Goal: Task Accomplishment & Management: Complete application form

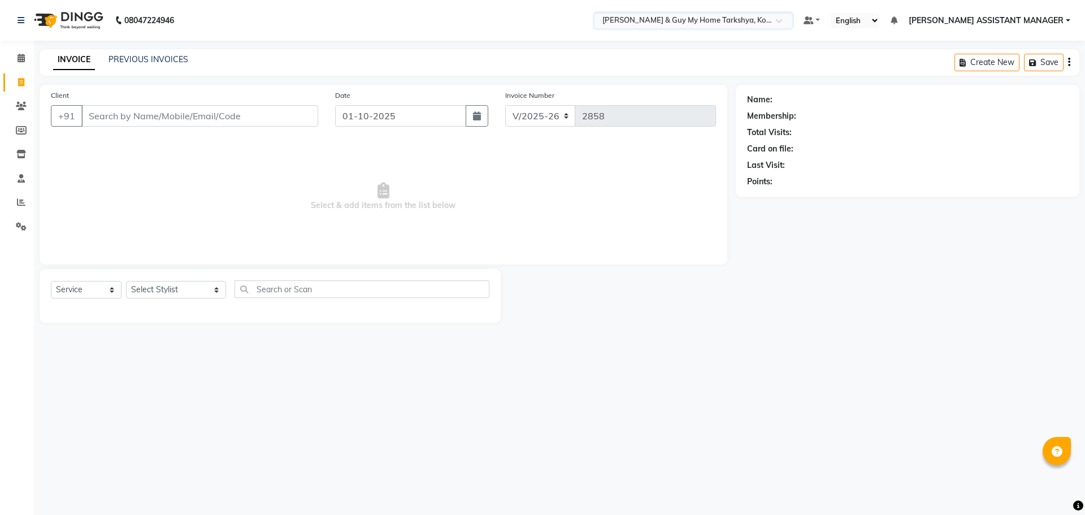
select select "7902"
select select "service"
click at [224, 286] on div "Select Service Product Membership Package Voucher Prepaid Gift Card Select Styl…" at bounding box center [270, 293] width 439 height 27
click at [209, 284] on select "Select Stylist [PERSON_NAME] [PERSON_NAME] [PERSON_NAME] GLORY [PERSON_NAME] JI…" at bounding box center [176, 290] width 100 height 18
select select "71411"
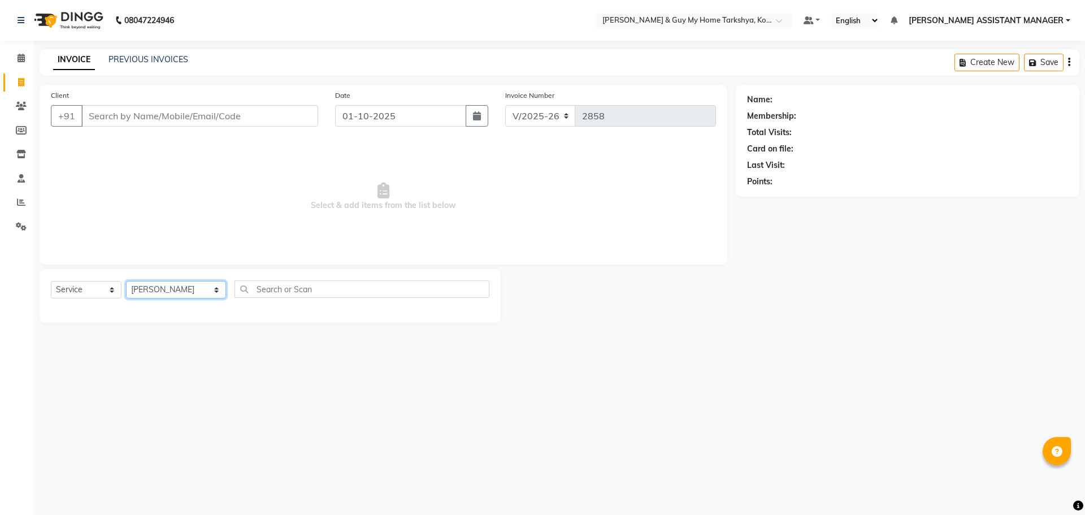
click at [126, 281] on select "Select Stylist [PERSON_NAME] [PERSON_NAME] [PERSON_NAME] GLORY [PERSON_NAME] JI…" at bounding box center [176, 290] width 100 height 18
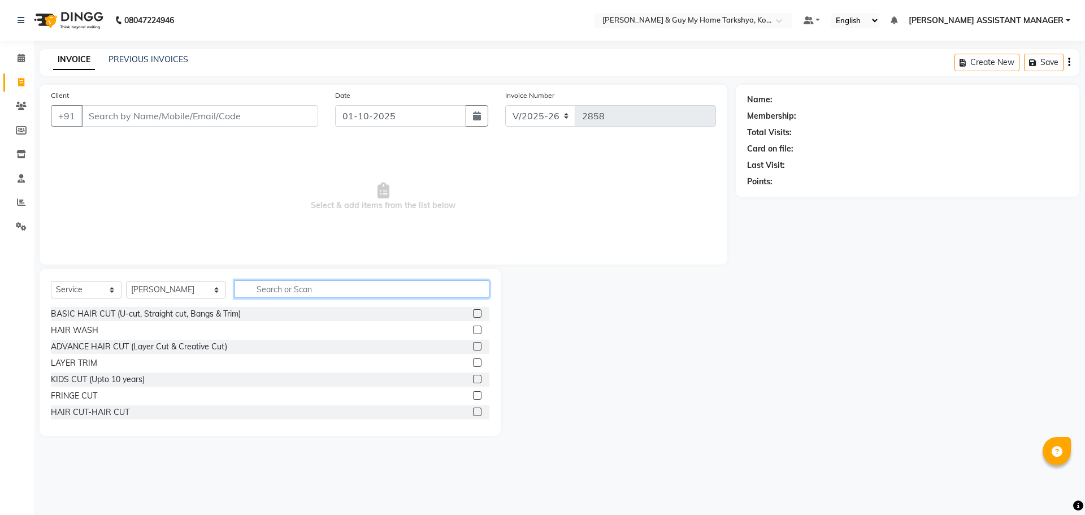
click at [314, 281] on input "text" at bounding box center [362, 289] width 255 height 18
click at [94, 409] on div "HAIR CUT-HAIR CUT" at bounding box center [90, 412] width 79 height 12
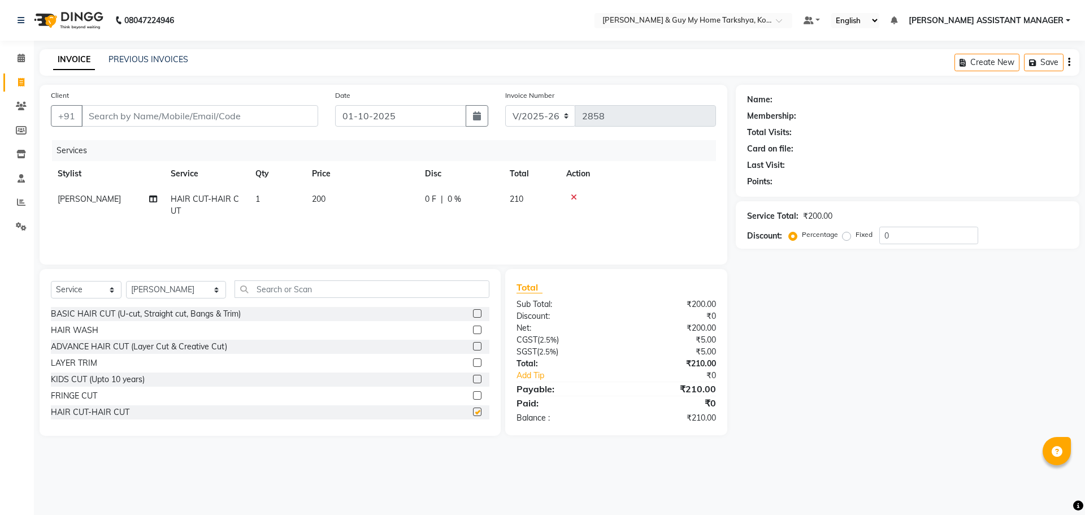
checkbox input "false"
click at [335, 291] on input "text" at bounding box center [362, 289] width 255 height 18
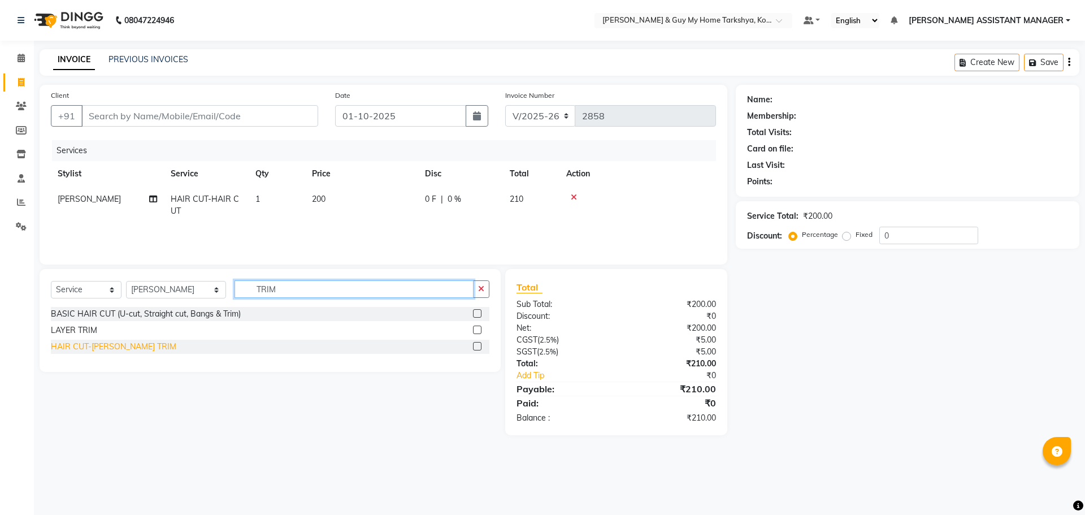
type input "TRIM"
click at [122, 348] on div "HAIR CUT-[PERSON_NAME] TRIM" at bounding box center [113, 347] width 125 height 12
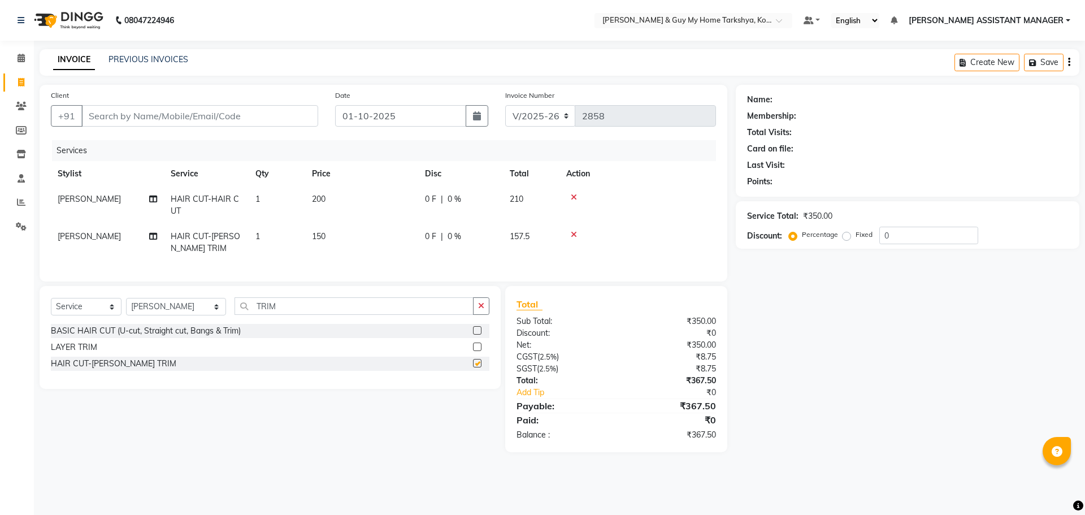
checkbox input "false"
drag, startPoint x: 296, startPoint y: 314, endPoint x: 192, endPoint y: 308, distance: 103.6
click at [192, 308] on div "Select Service Product Membership Package Voucher Prepaid Gift Card Select Styl…" at bounding box center [270, 310] width 439 height 27
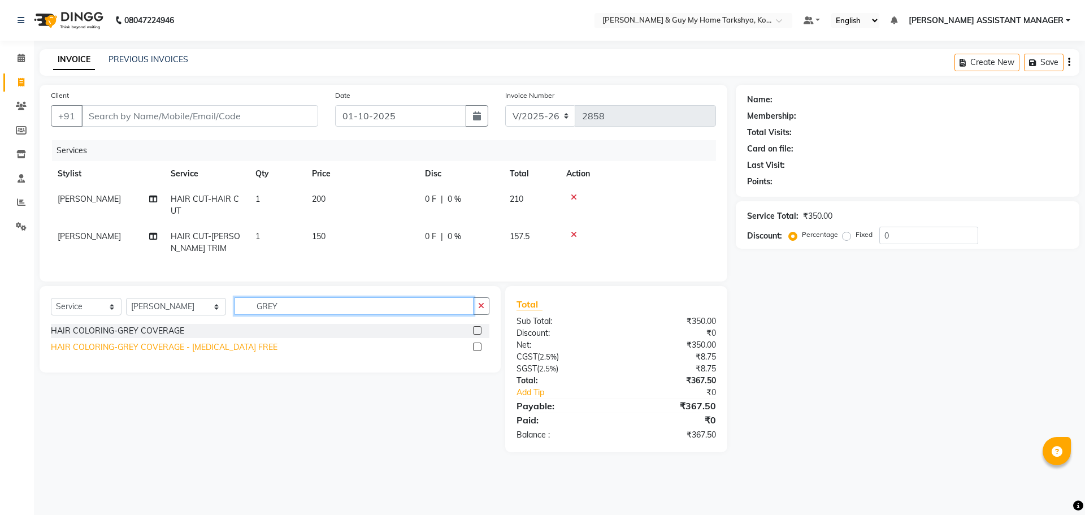
type input "GREY"
click at [212, 353] on div "HAIR COLORING-GREY COVERAGE - [MEDICAL_DATA] FREE" at bounding box center [164, 347] width 227 height 12
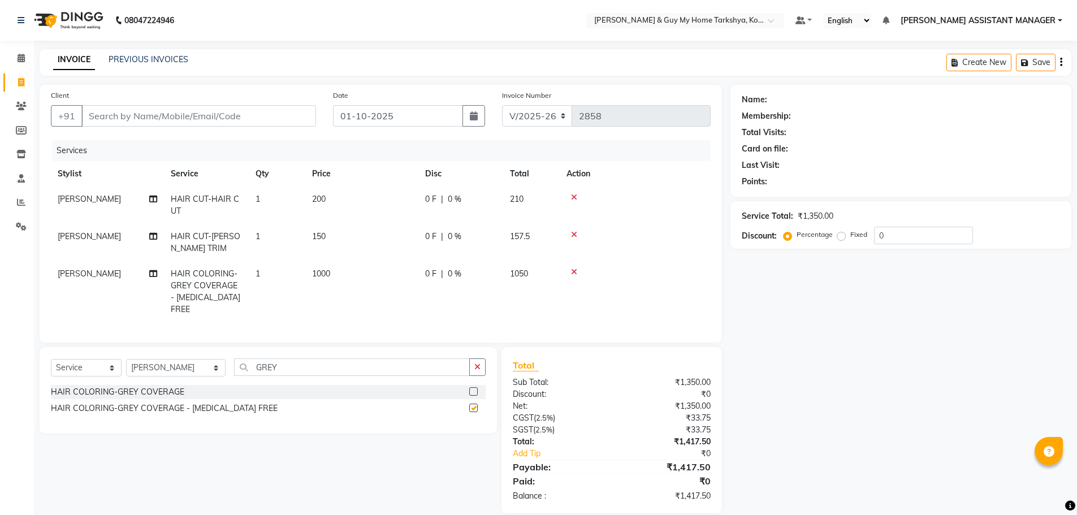
checkbox input "false"
drag, startPoint x: 300, startPoint y: 367, endPoint x: 198, endPoint y: 363, distance: 101.8
click at [198, 363] on div "Select Service Product Membership Package Voucher Prepaid Gift Card Select Styl…" at bounding box center [268, 371] width 435 height 27
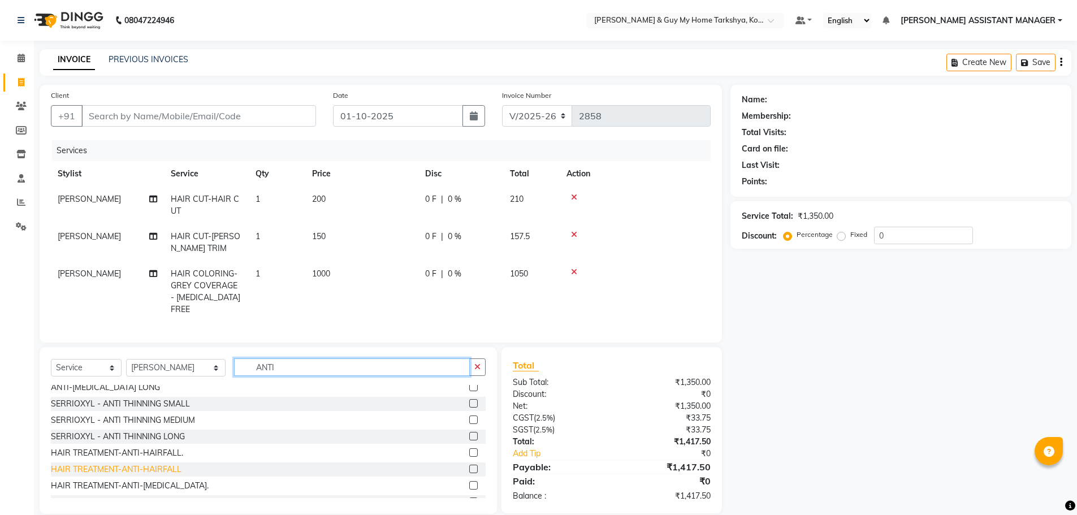
scroll to position [113, 0]
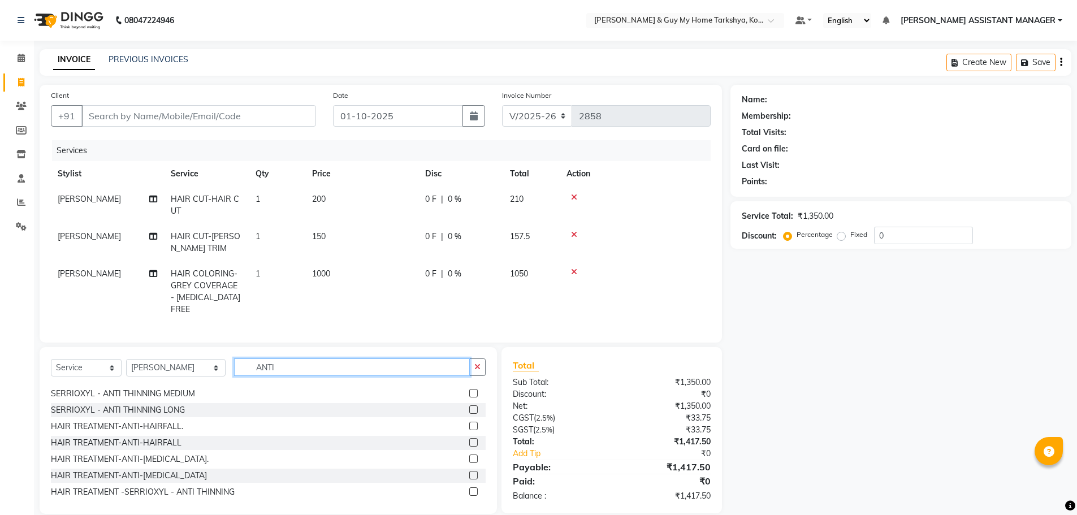
drag, startPoint x: 311, startPoint y: 362, endPoint x: 157, endPoint y: 377, distance: 155.1
click at [157, 377] on div "Select Service Product Membership Package Voucher Prepaid Gift Card Select Styl…" at bounding box center [268, 371] width 435 height 27
drag, startPoint x: 276, startPoint y: 362, endPoint x: 215, endPoint y: 372, distance: 61.8
click at [215, 372] on div "Select Service Product Membership Package Voucher Prepaid Gift Card Select Styl…" at bounding box center [268, 371] width 435 height 27
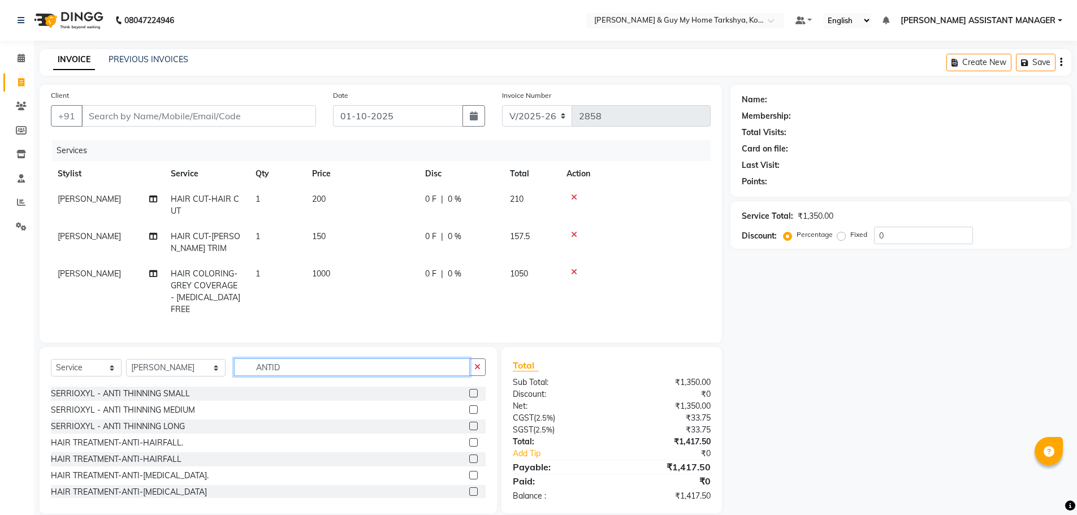
scroll to position [0, 0]
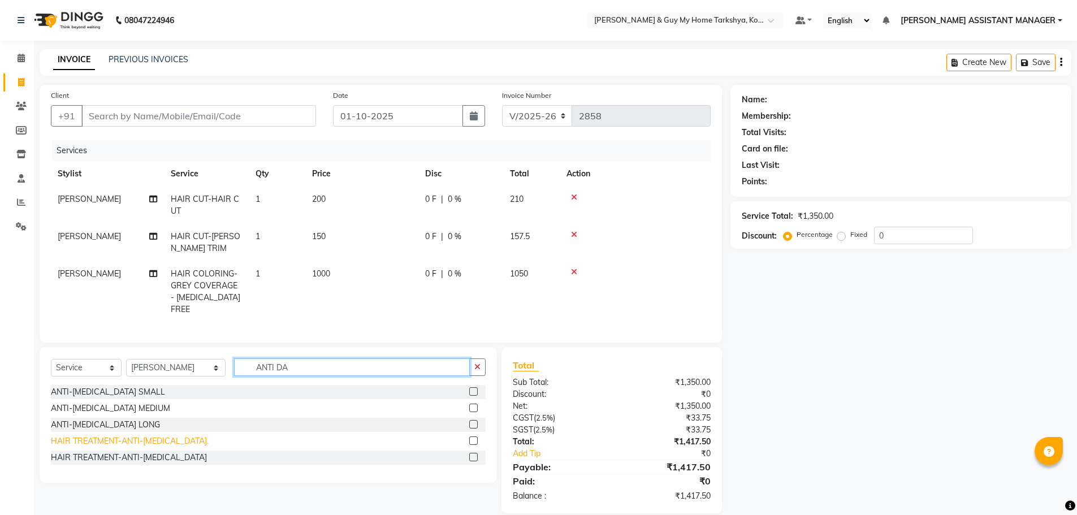
type input "ANTI DA"
click at [180, 437] on div "HAIR TREATMENT-ANTI-[MEDICAL_DATA]." at bounding box center [130, 441] width 158 height 12
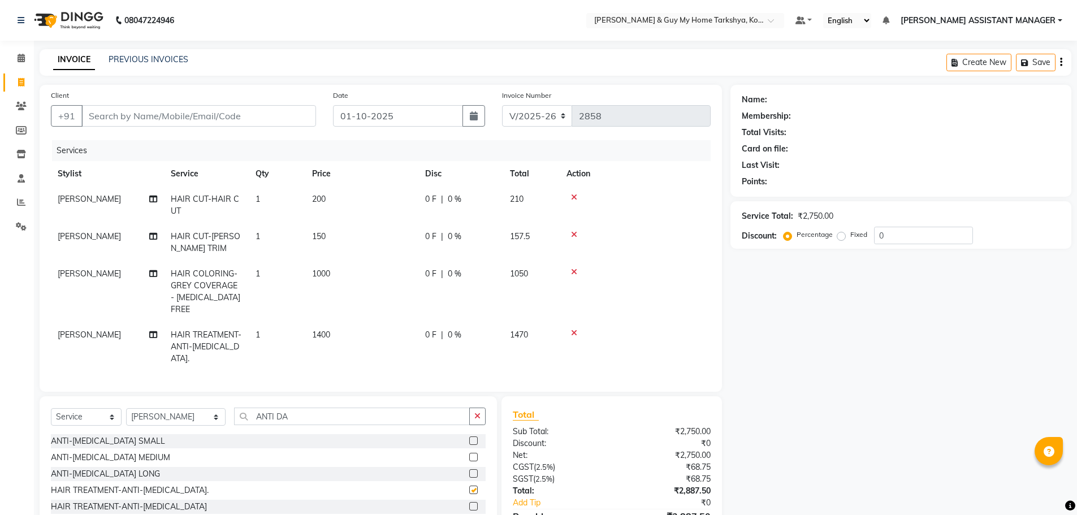
checkbox input "false"
click at [341, 322] on td "1400" at bounding box center [361, 346] width 113 height 49
select select "71411"
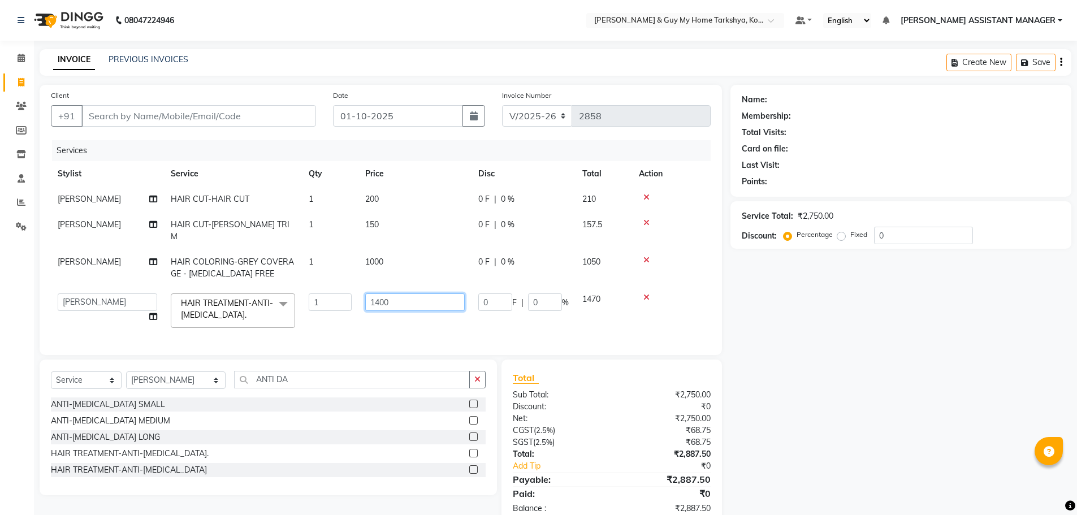
drag, startPoint x: 432, startPoint y: 275, endPoint x: 333, endPoint y: 291, distance: 100.2
click at [334, 291] on tr "[PERSON_NAME] [PERSON_NAME] [PERSON_NAME] GLORY [PERSON_NAME] JIYA KRISHNA [PER…" at bounding box center [381, 311] width 660 height 48
type input "1200"
click at [758, 319] on div "Name: Membership: Total Visits: Card on file: Last Visit: Points: Service Total…" at bounding box center [904, 305] width 349 height 441
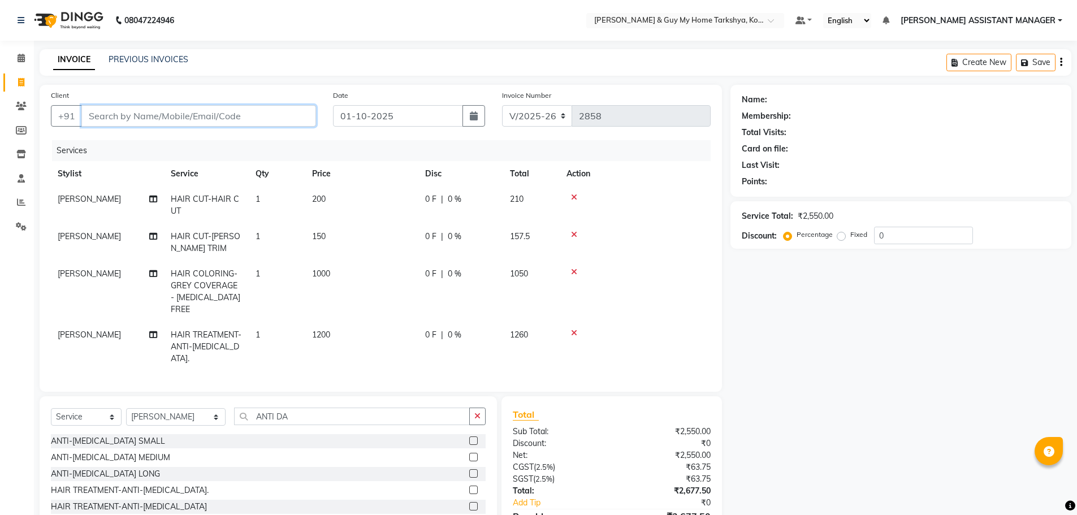
click at [219, 111] on input "Client" at bounding box center [198, 115] width 235 height 21
click at [148, 144] on ngb-highlight "97******87" at bounding box center [150, 141] width 46 height 11
type input "97******87"
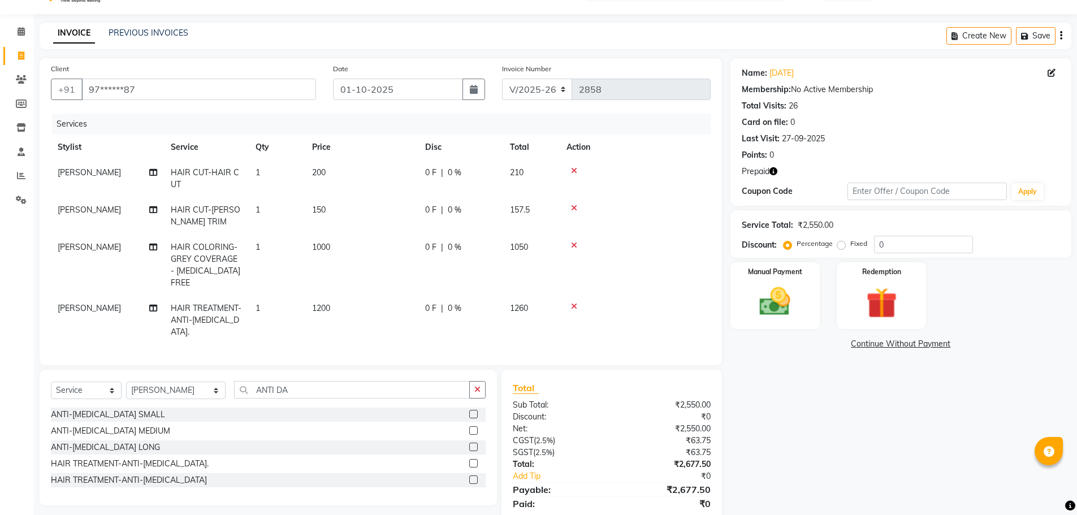
scroll to position [49, 0]
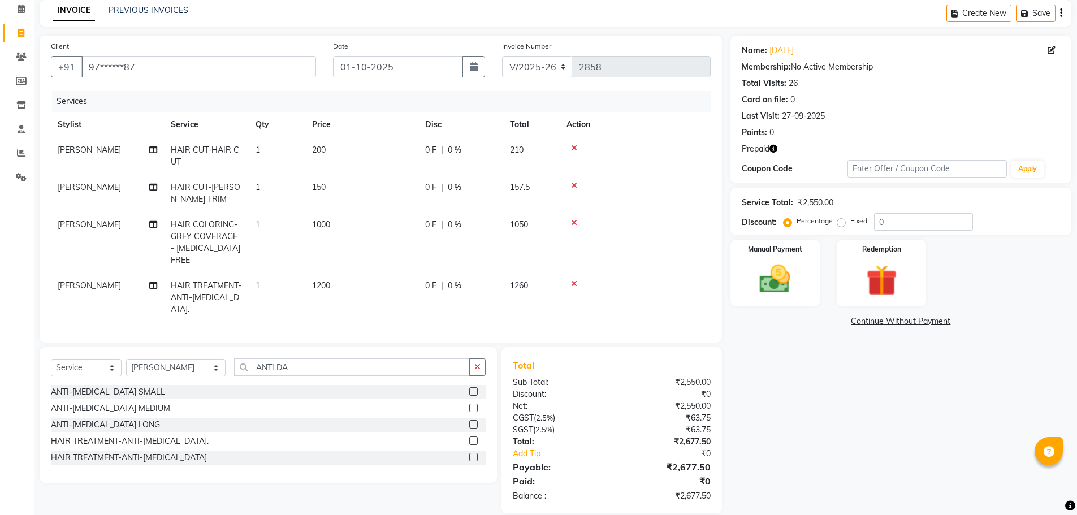
click at [773, 151] on icon "button" at bounding box center [773, 149] width 8 height 8
click at [900, 285] on img at bounding box center [881, 281] width 52 height 40
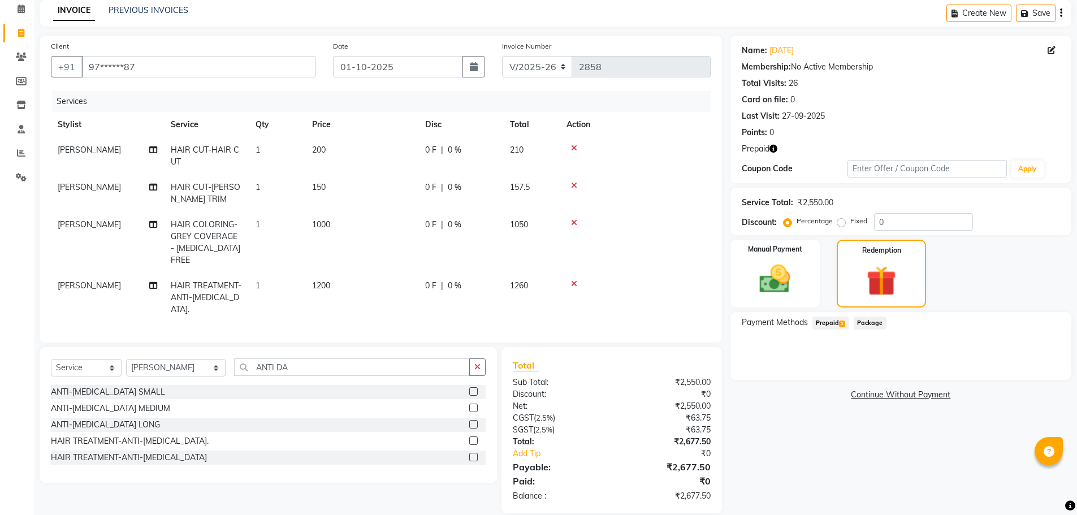
click at [62, 153] on span "[PERSON_NAME]" at bounding box center [89, 150] width 63 height 10
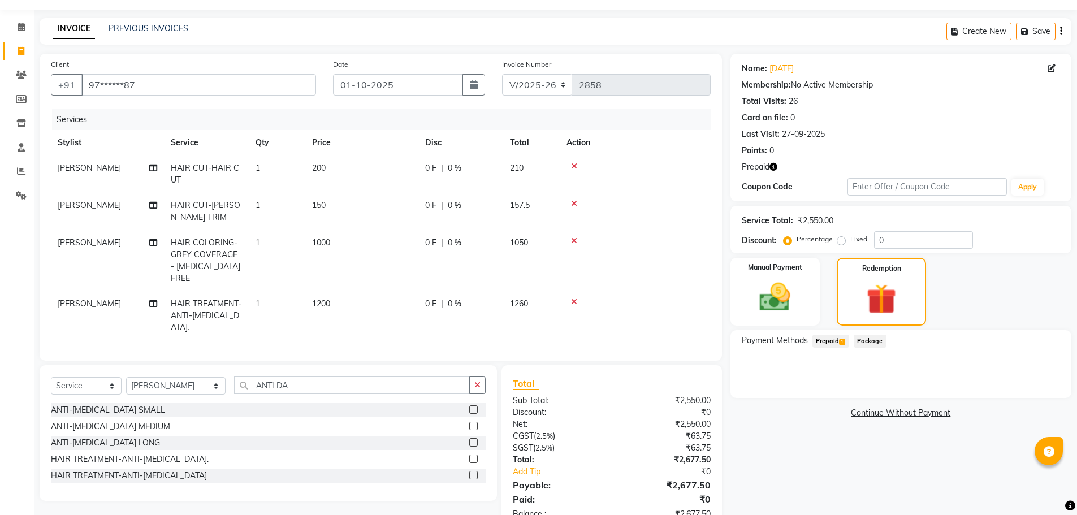
select select "71411"
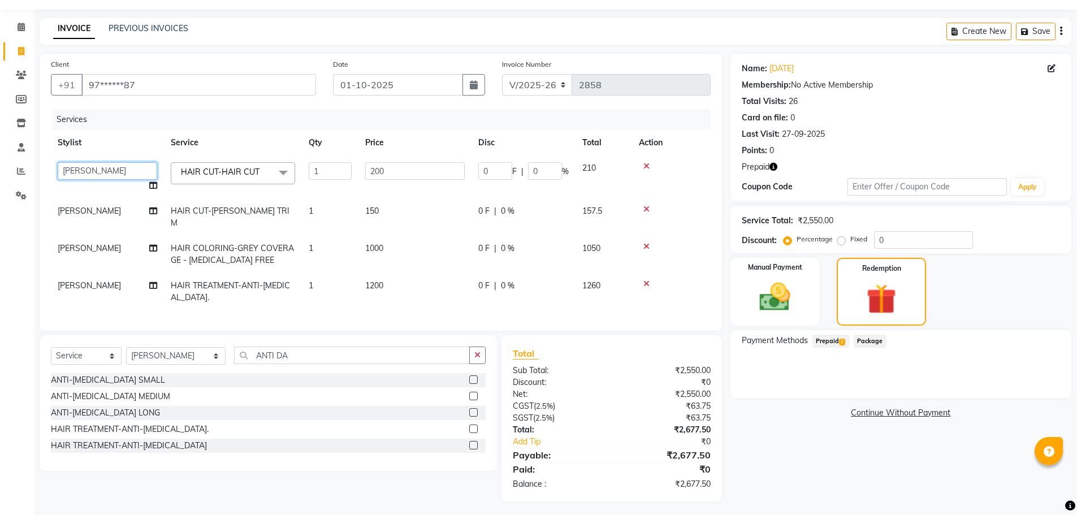
click at [117, 174] on select "[PERSON_NAME] [PERSON_NAME] [PERSON_NAME] GLORY [PERSON_NAME] JIYA KRISHNA [PER…" at bounding box center [107, 171] width 99 height 18
select select "78699"
click at [105, 215] on td "[PERSON_NAME]" at bounding box center [107, 216] width 113 height 37
select select "71411"
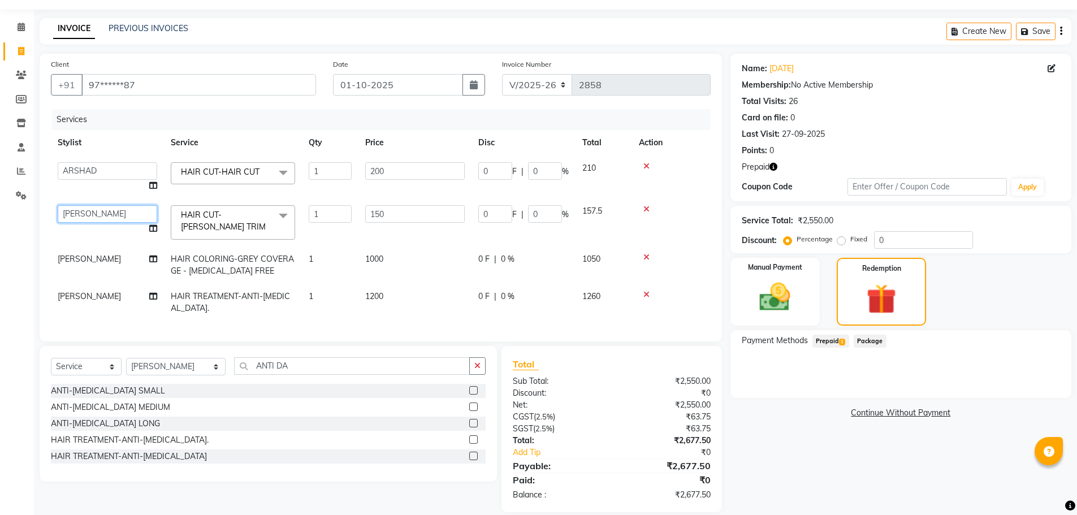
click at [124, 215] on select "[PERSON_NAME] [PERSON_NAME] [PERSON_NAME] GLORY [PERSON_NAME] JIYA KRISHNA [PER…" at bounding box center [107, 214] width 99 height 18
select select "78699"
click at [117, 268] on td "[PERSON_NAME]" at bounding box center [107, 264] width 113 height 37
select select "71411"
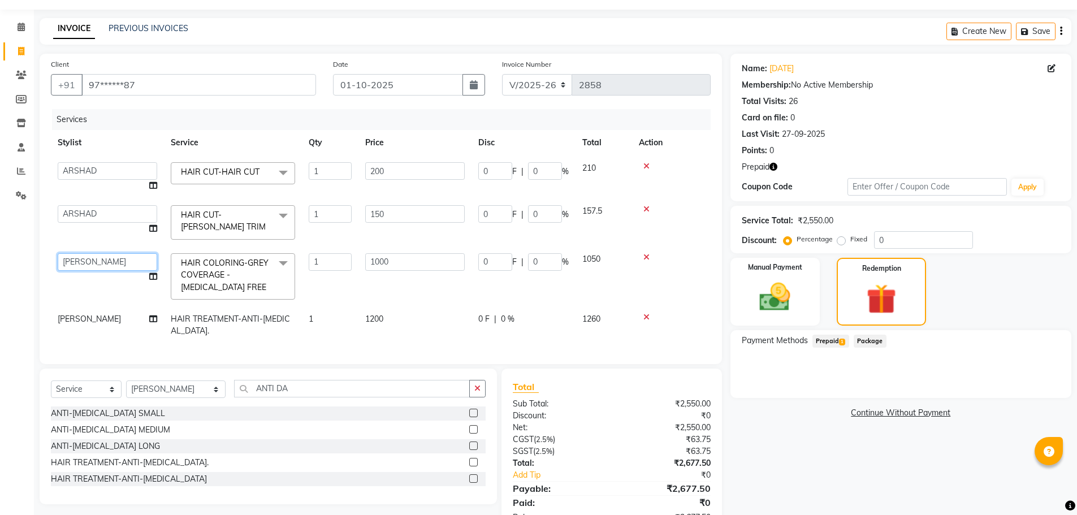
click at [121, 261] on select "[PERSON_NAME] [PERSON_NAME] [PERSON_NAME] GLORY [PERSON_NAME] JIYA KRISHNA [PER…" at bounding box center [107, 262] width 99 height 18
select select "78699"
click at [89, 320] on td "[PERSON_NAME]" at bounding box center [107, 324] width 113 height 37
select select "71411"
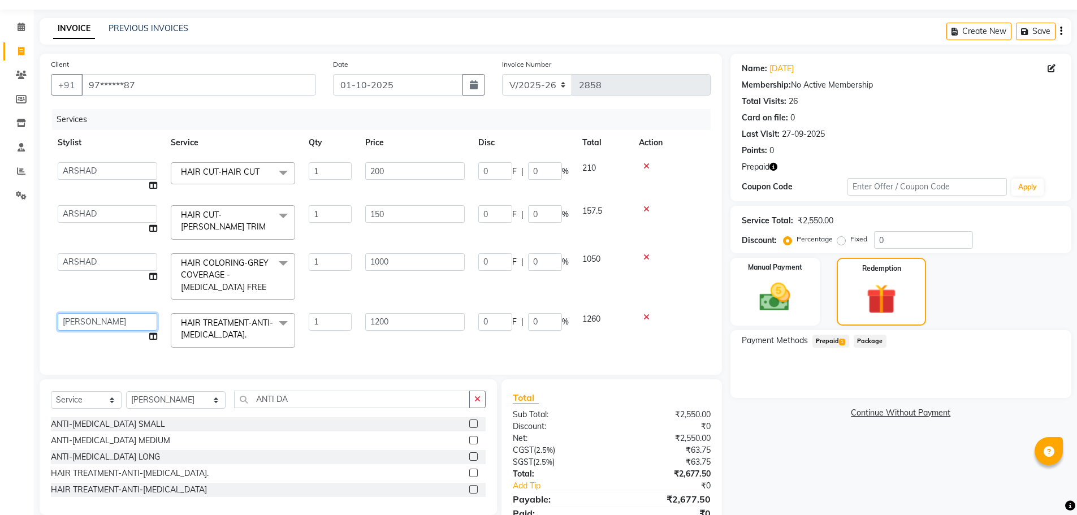
click at [99, 326] on select "[PERSON_NAME] [PERSON_NAME] [PERSON_NAME] GLORY [PERSON_NAME] JIYA KRISHNA [PER…" at bounding box center [107, 322] width 99 height 18
select select "78699"
click at [778, 463] on div "Name: [DATE] Membership: No Active Membership Total Visits: 26 Card on file: 0 …" at bounding box center [904, 300] width 349 height 492
click at [834, 337] on span "Prepaid 1" at bounding box center [830, 341] width 37 height 13
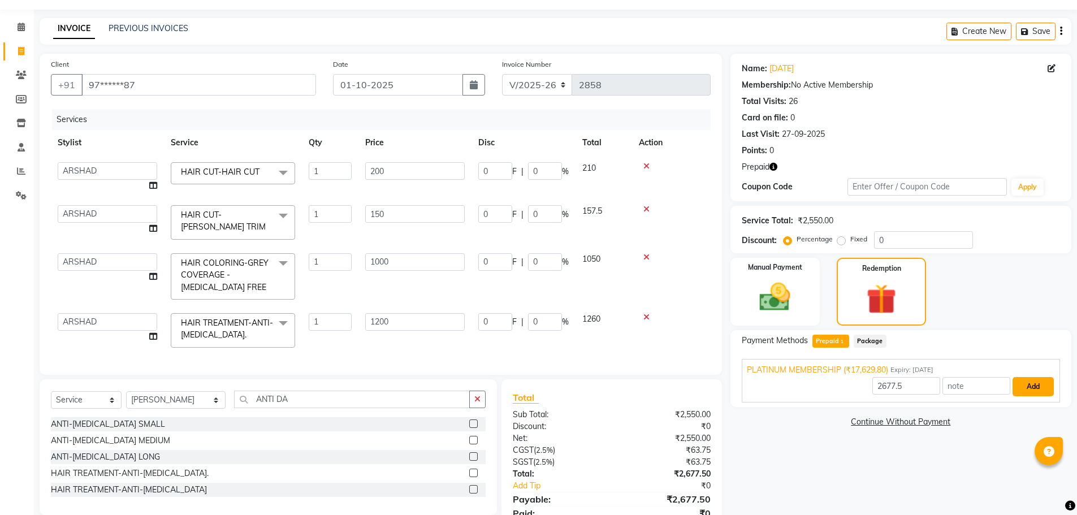
click at [1033, 387] on button "Add" at bounding box center [1032, 386] width 41 height 19
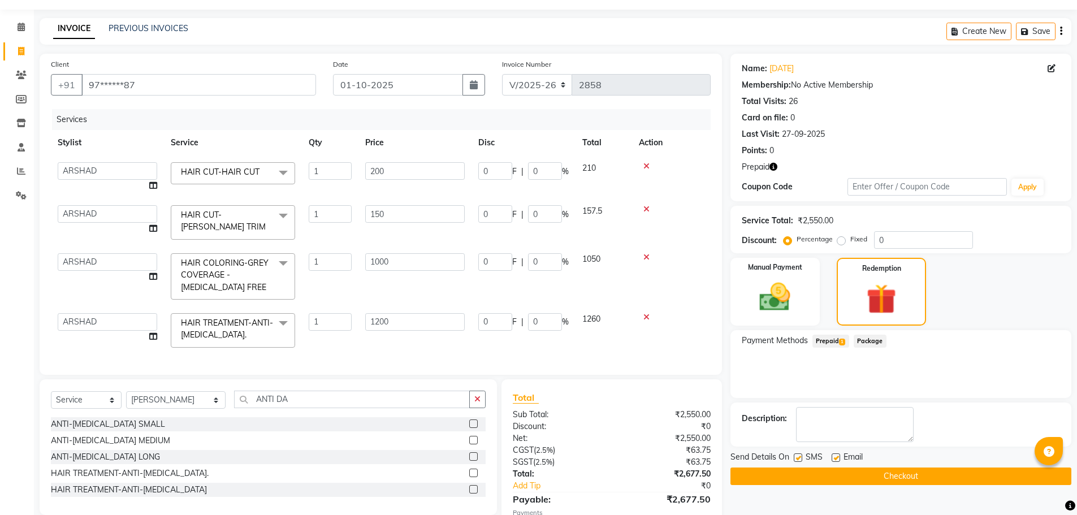
click at [939, 476] on button "Checkout" at bounding box center [900, 476] width 341 height 18
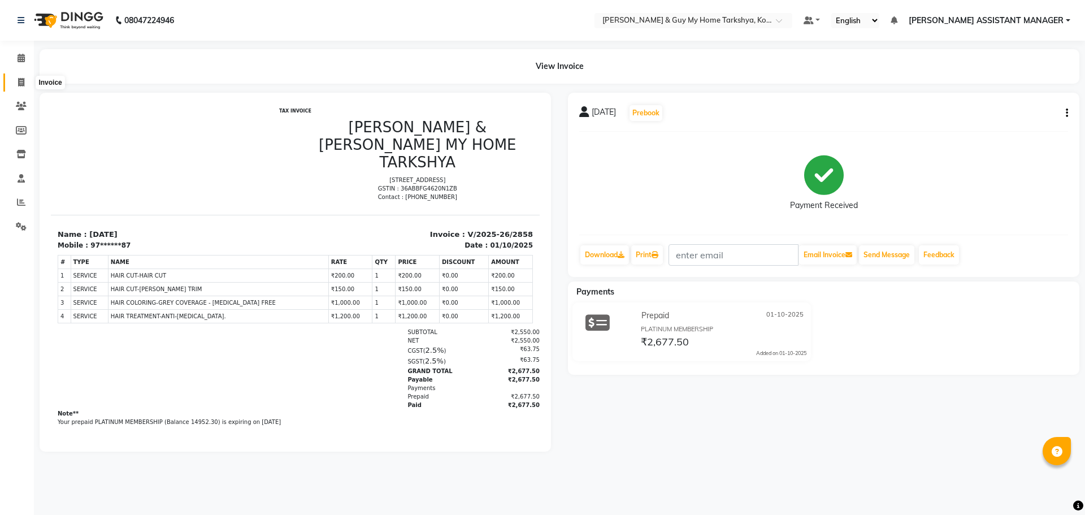
click at [18, 82] on icon at bounding box center [21, 82] width 6 height 8
select select "service"
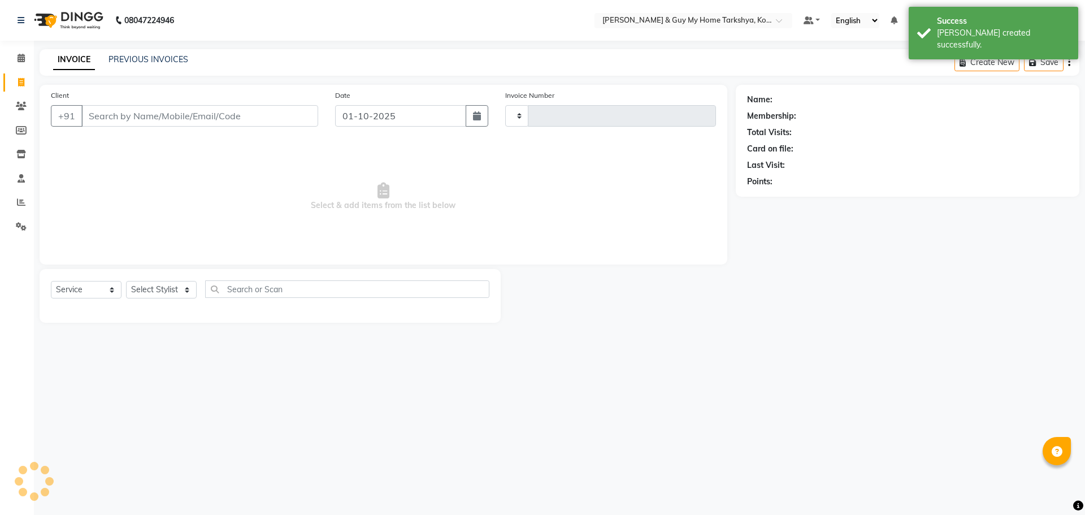
type input "2859"
select select "7902"
